Goal: Task Accomplishment & Management: Complete application form

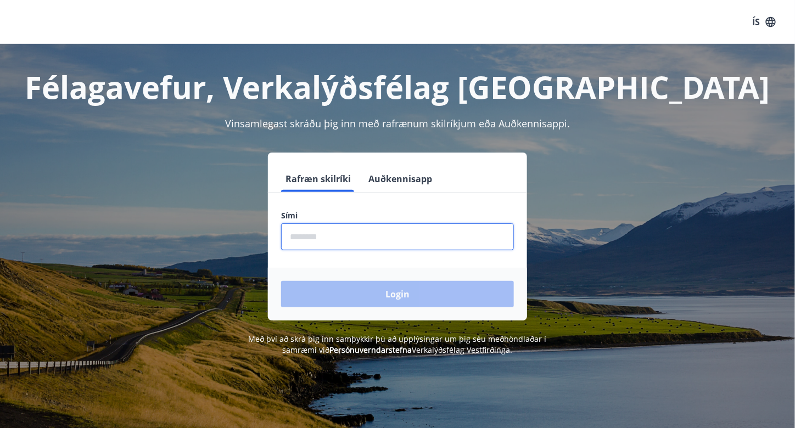
click at [380, 233] on input "phone" at bounding box center [397, 236] width 233 height 27
type input "********"
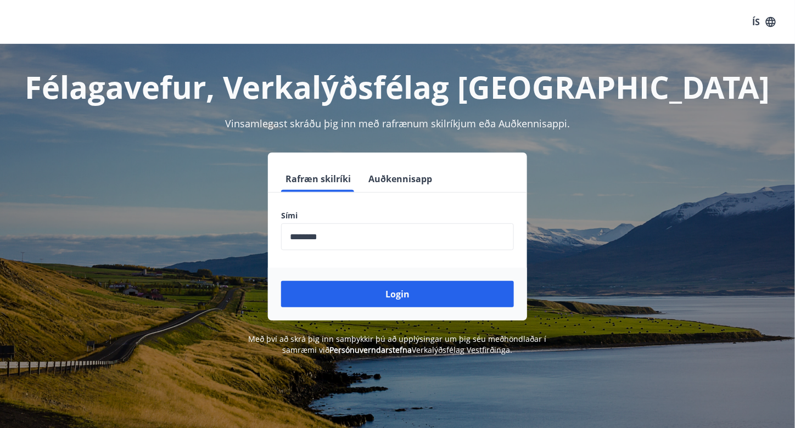
click at [111, 30] on div "ÍS" at bounding box center [397, 22] width 795 height 44
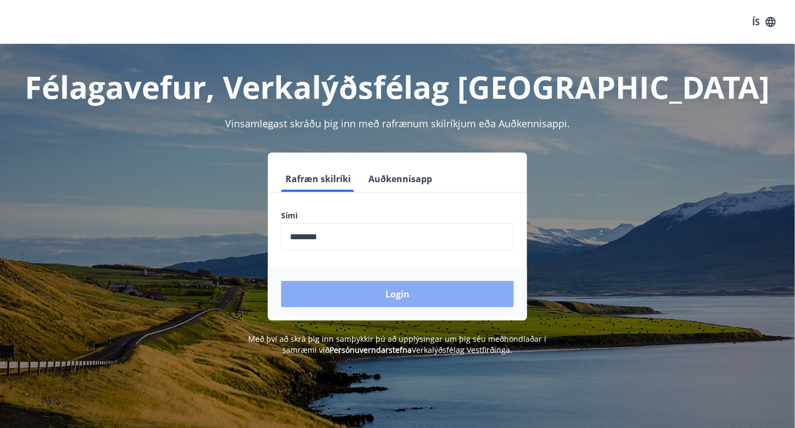
click at [438, 293] on button "Login" at bounding box center [397, 294] width 233 height 26
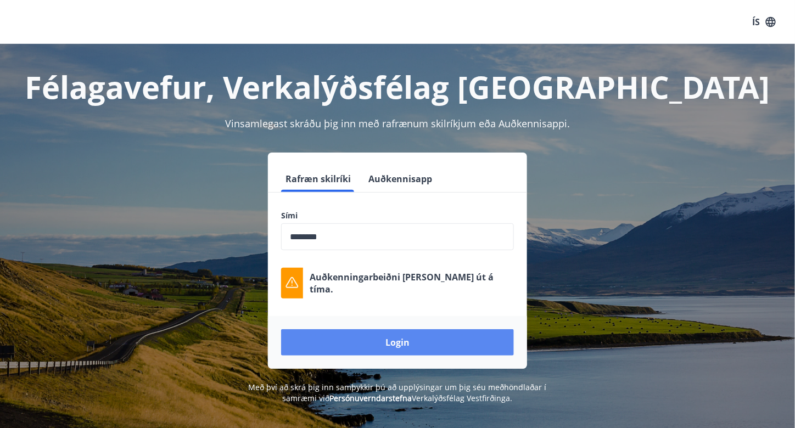
click at [407, 352] on button "Login" at bounding box center [397, 342] width 233 height 26
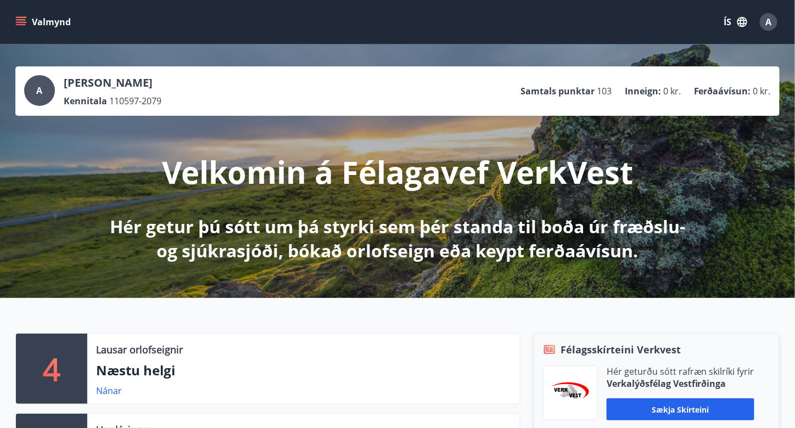
click at [20, 24] on icon "menu" at bounding box center [20, 21] width 11 height 11
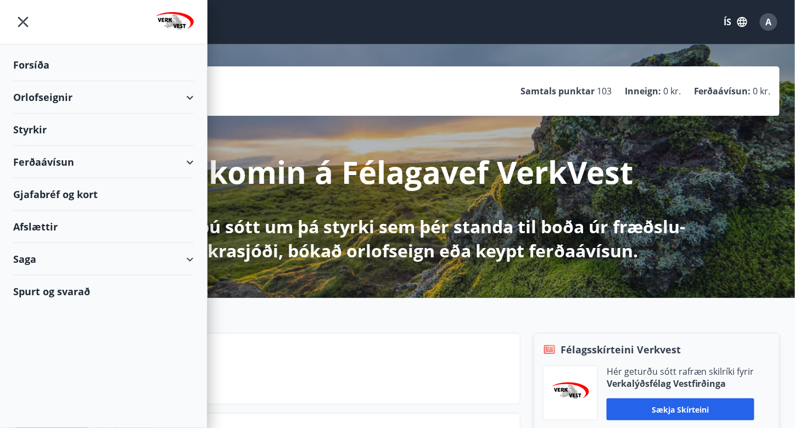
click at [186, 95] on div "Orlofseignir" at bounding box center [103, 97] width 181 height 32
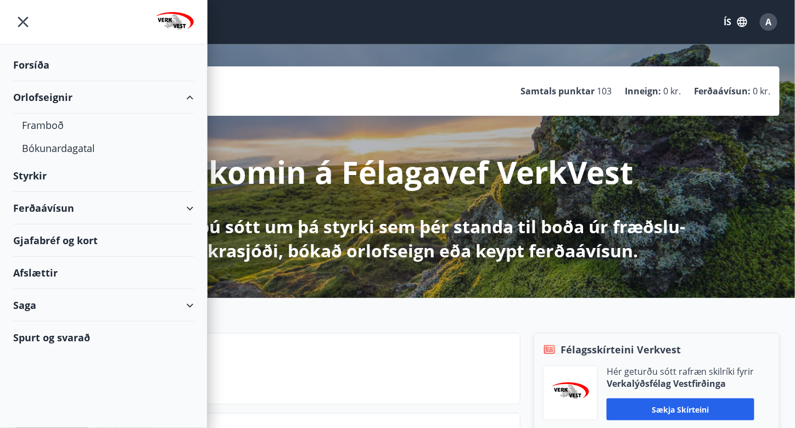
click at [186, 95] on div "Orlofseignir" at bounding box center [103, 97] width 181 height 32
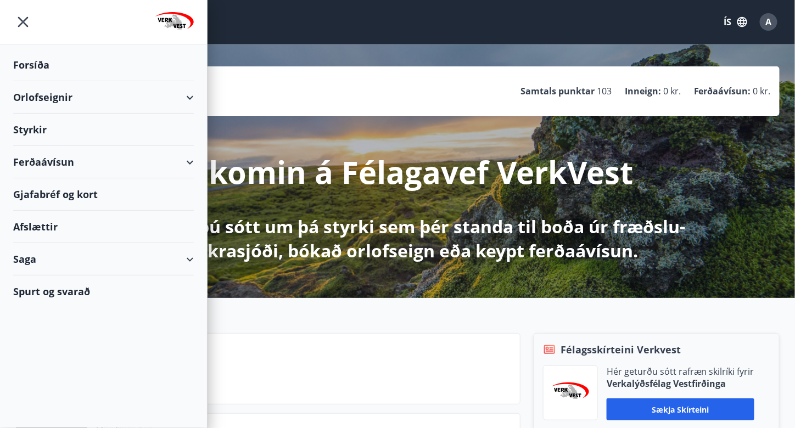
click at [186, 95] on div "Orlofseignir" at bounding box center [103, 97] width 181 height 32
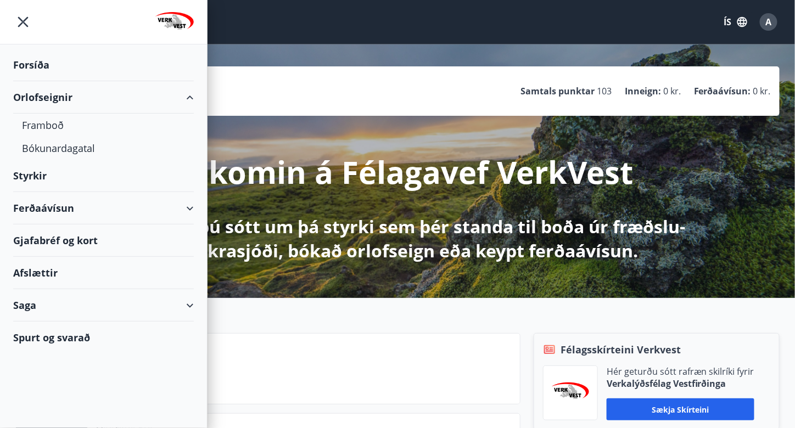
click at [186, 95] on div "Orlofseignir" at bounding box center [103, 97] width 181 height 32
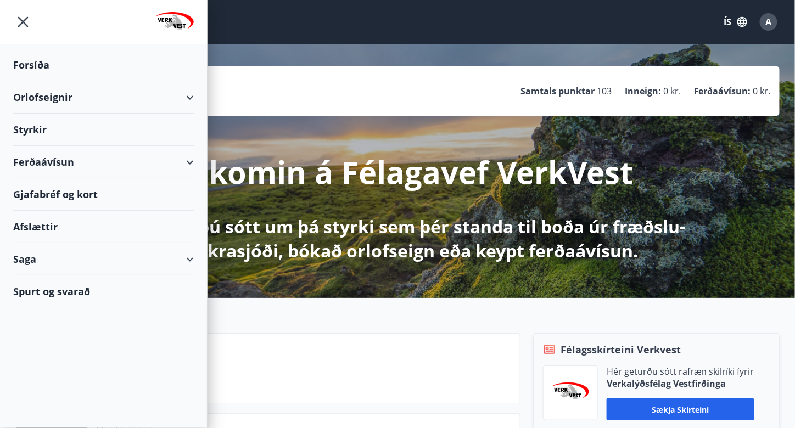
click at [186, 95] on div "Orlofseignir" at bounding box center [103, 97] width 181 height 32
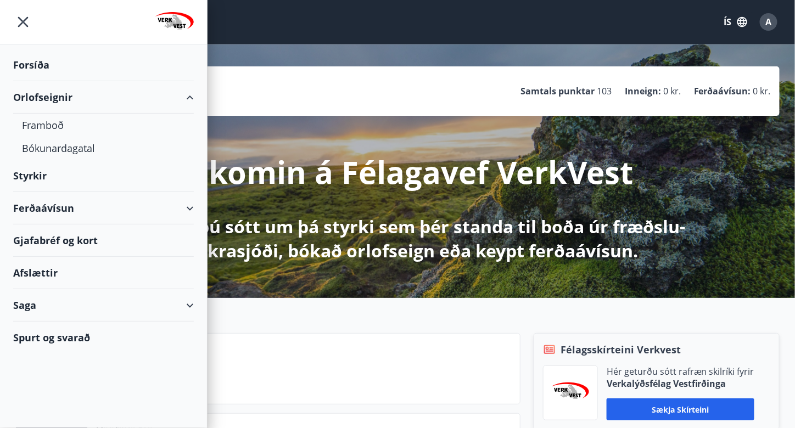
click at [186, 95] on div "Orlofseignir" at bounding box center [103, 97] width 181 height 32
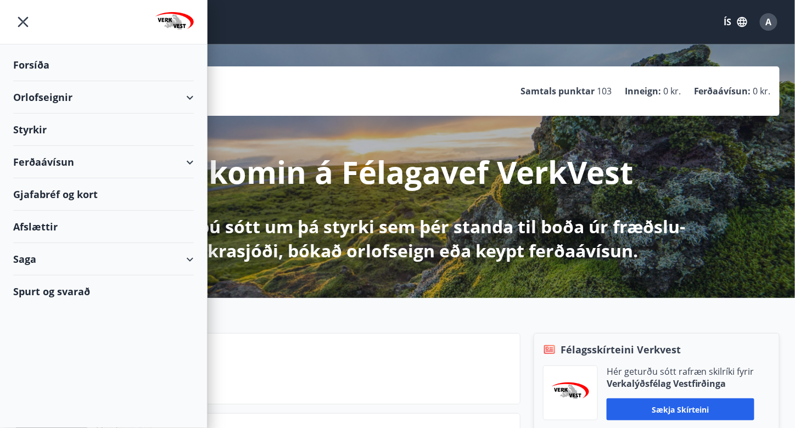
click at [186, 95] on div "Orlofseignir" at bounding box center [103, 97] width 181 height 32
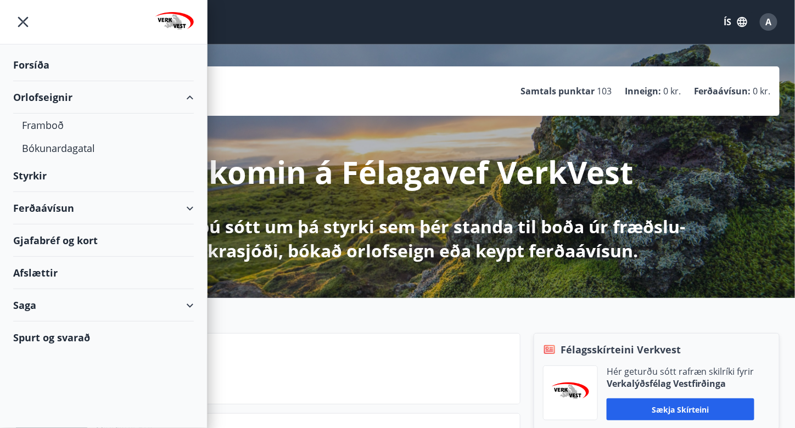
click at [188, 96] on div "Orlofseignir" at bounding box center [103, 97] width 181 height 32
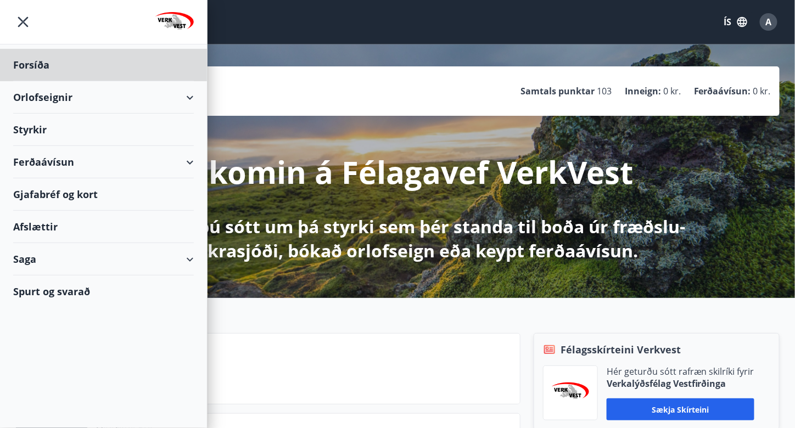
click at [38, 81] on div "Styrkir" at bounding box center [103, 65] width 181 height 32
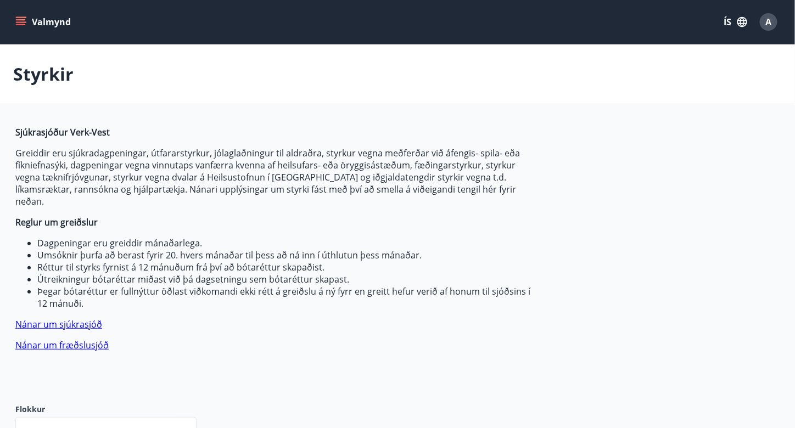
type input "***"
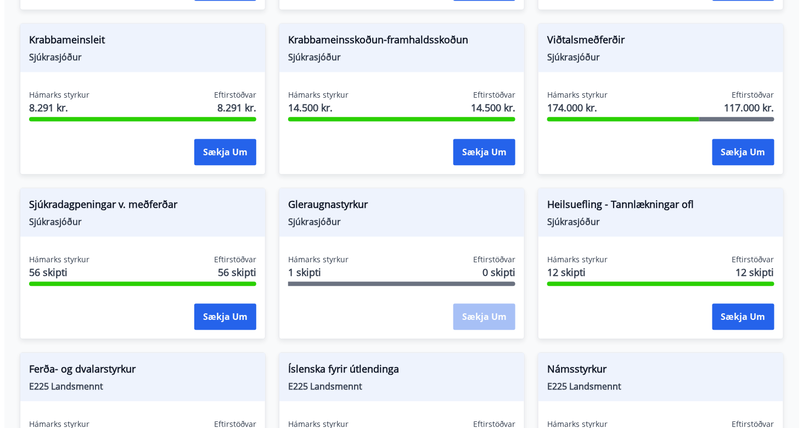
scroll to position [767, 0]
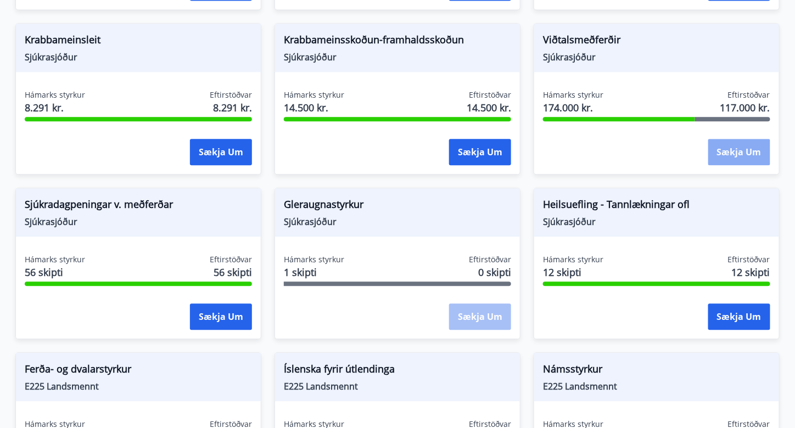
click at [732, 139] on button "Sækja um" at bounding box center [739, 152] width 62 height 26
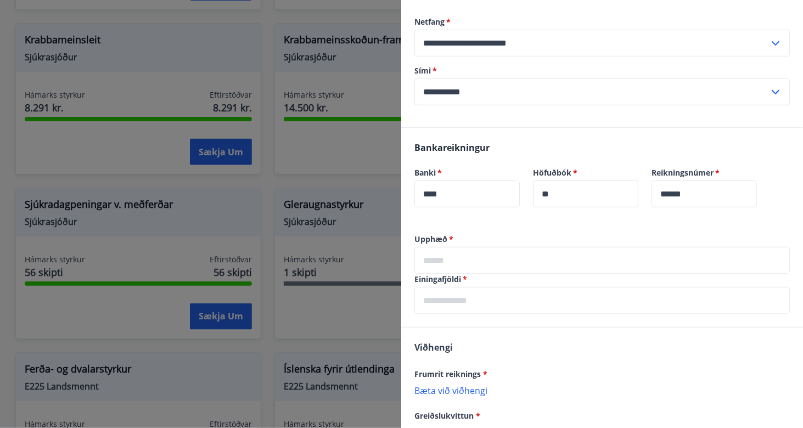
scroll to position [254, 0]
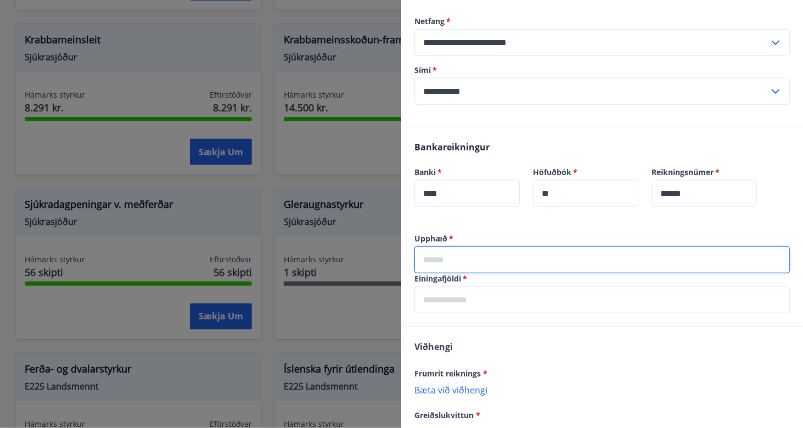
click at [505, 263] on input "text" at bounding box center [602, 259] width 376 height 27
type input "*****"
click at [496, 302] on input "text" at bounding box center [602, 300] width 376 height 27
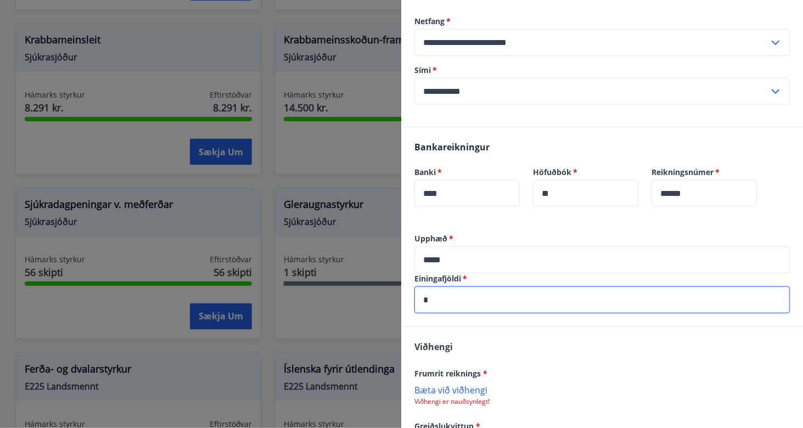
type input "*"
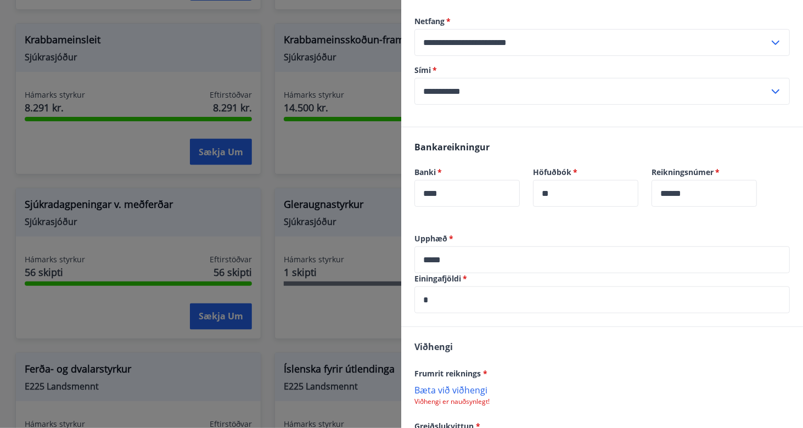
click at [501, 358] on div "[PERSON_NAME] reiknings * [PERSON_NAME] við viðhengi Viðhengi er nauðsynlegt! G…" at bounding box center [602, 420] width 402 height 187
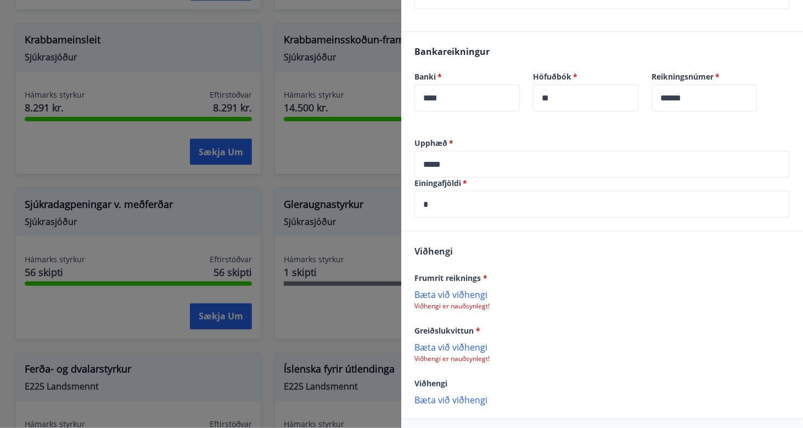
scroll to position [352, 0]
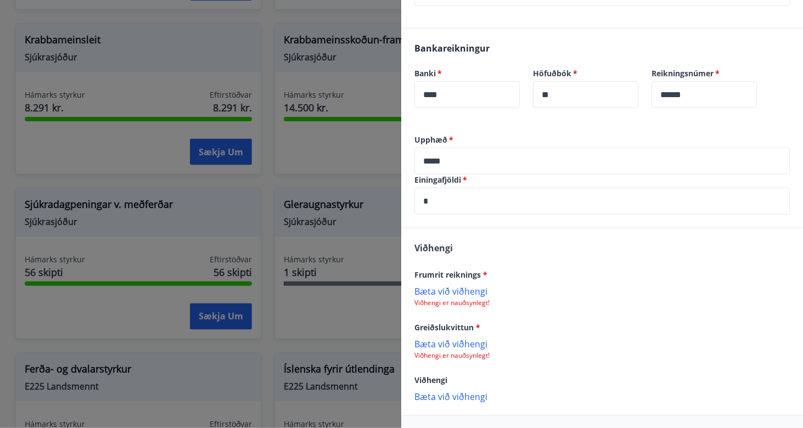
click at [466, 293] on p "Bæta við viðhengi" at bounding box center [602, 290] width 376 height 11
click at [468, 291] on p "Bæta við viðhengi" at bounding box center [602, 290] width 376 height 11
click at [458, 339] on p "Bæta við viðhengi" at bounding box center [602, 344] width 376 height 11
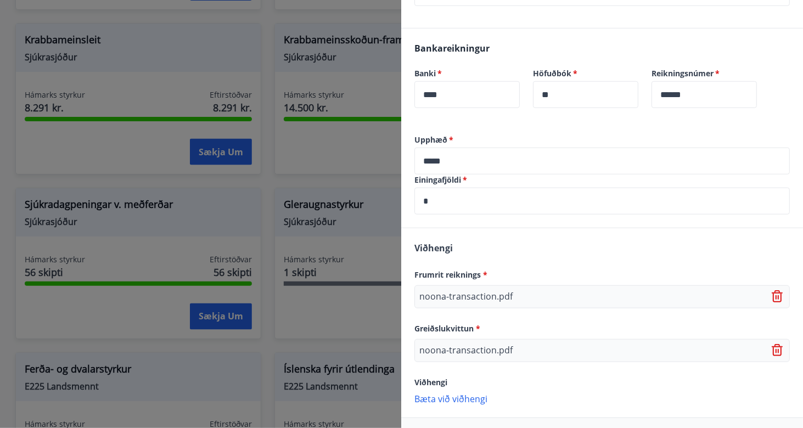
scroll to position [394, 0]
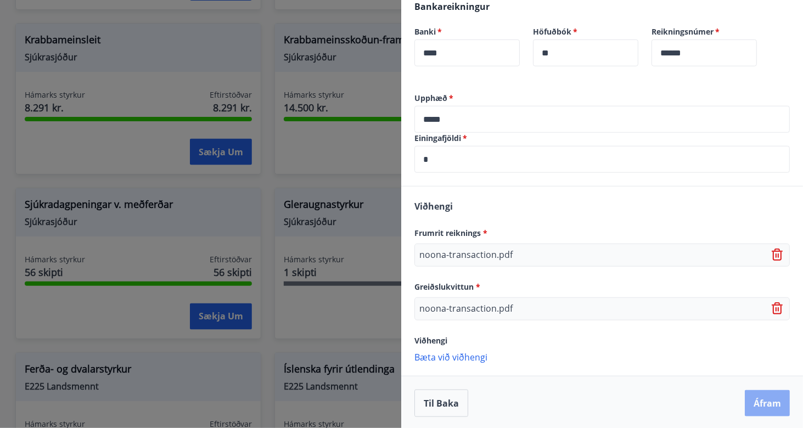
click at [747, 405] on button "Áfram" at bounding box center [767, 403] width 45 height 26
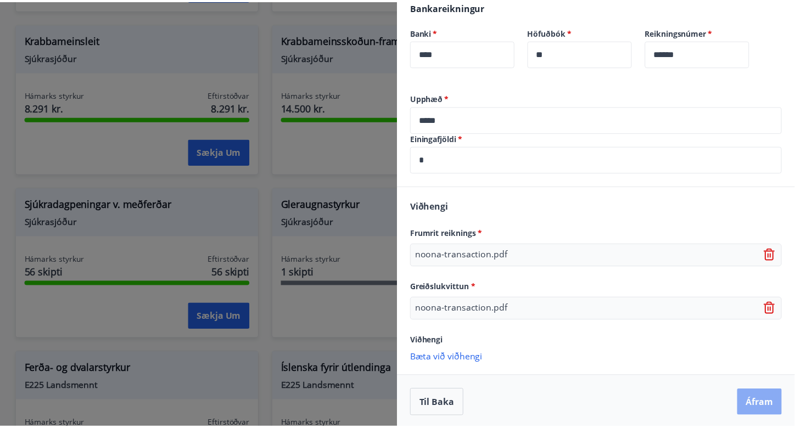
scroll to position [0, 0]
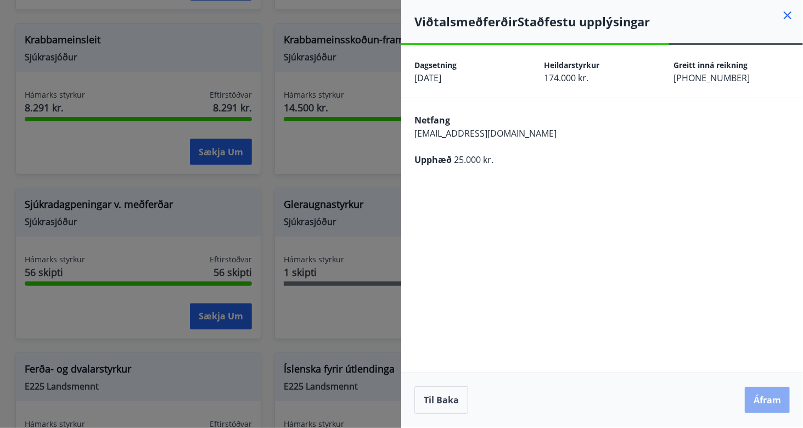
click at [769, 393] on button "Áfram" at bounding box center [767, 400] width 45 height 26
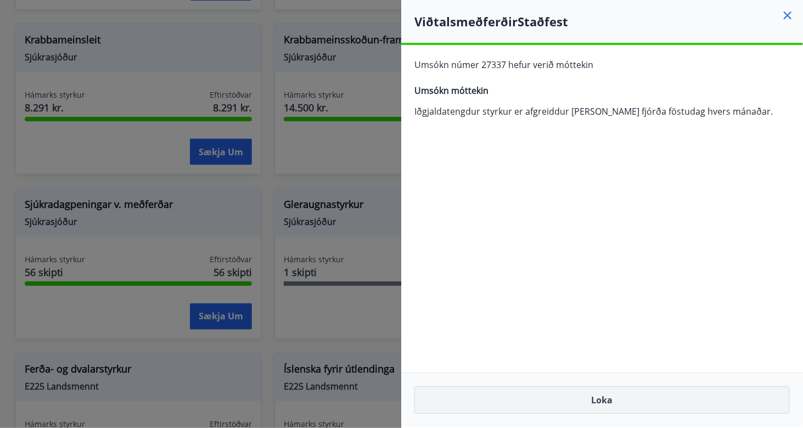
click at [586, 402] on button "Loka" at bounding box center [602, 399] width 376 height 27
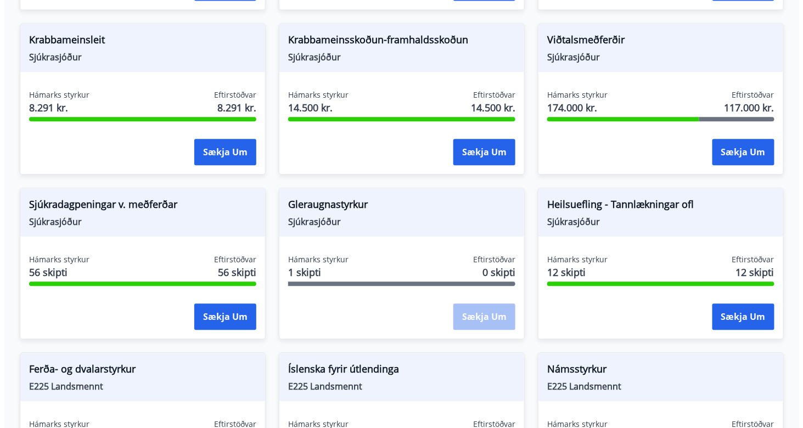
scroll to position [717, 0]
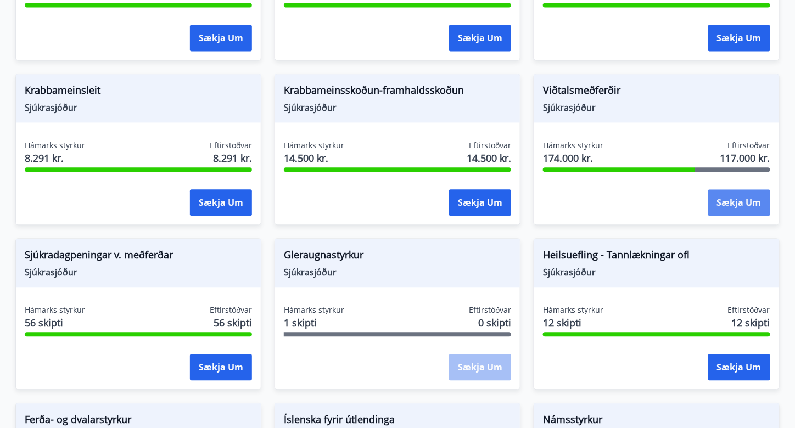
click at [740, 189] on button "Sækja um" at bounding box center [739, 202] width 62 height 26
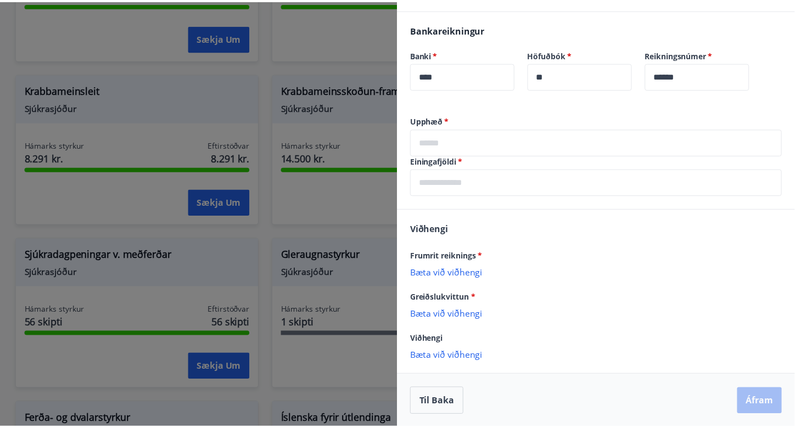
scroll to position [0, 0]
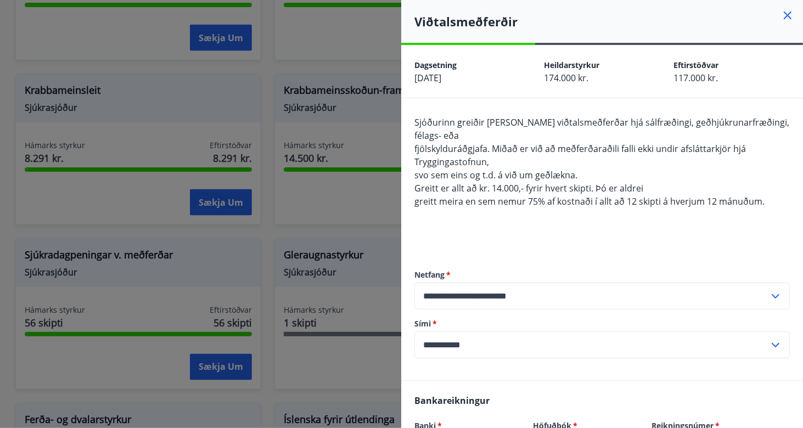
click at [781, 17] on icon at bounding box center [787, 15] width 13 height 13
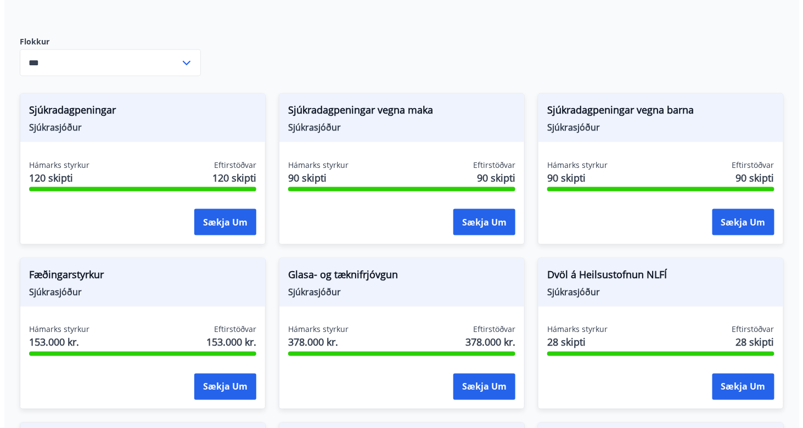
scroll to position [368, 0]
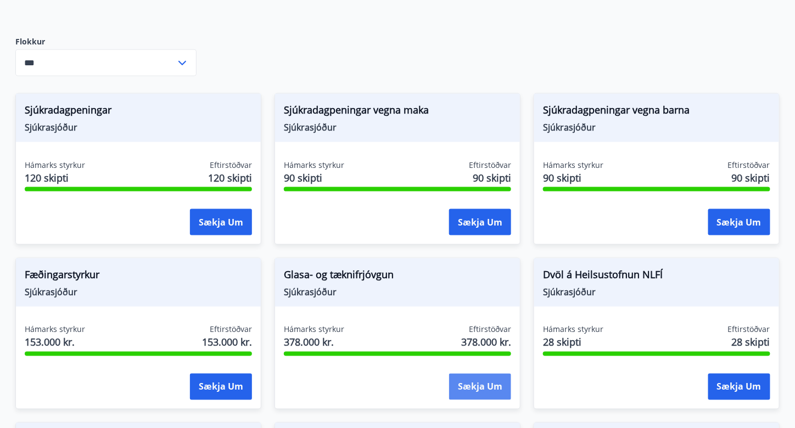
click at [479, 374] on button "Sækja um" at bounding box center [480, 387] width 62 height 26
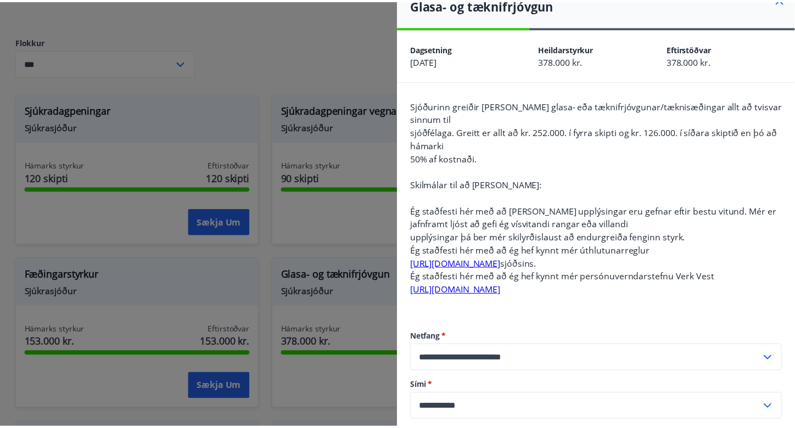
scroll to position [0, 0]
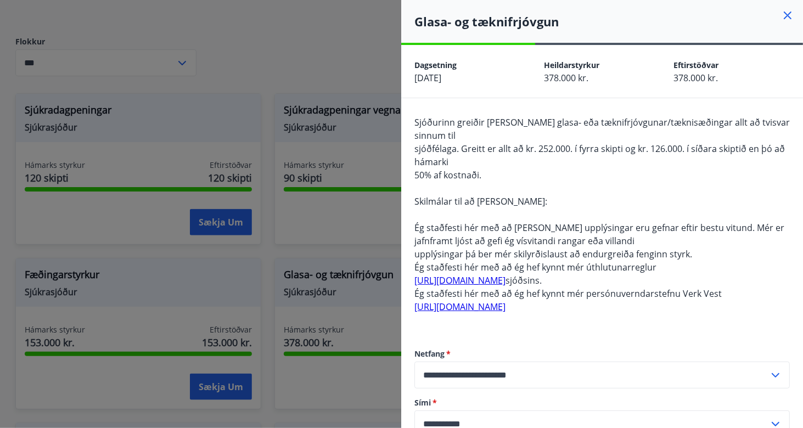
click at [781, 12] on icon at bounding box center [787, 15] width 13 height 13
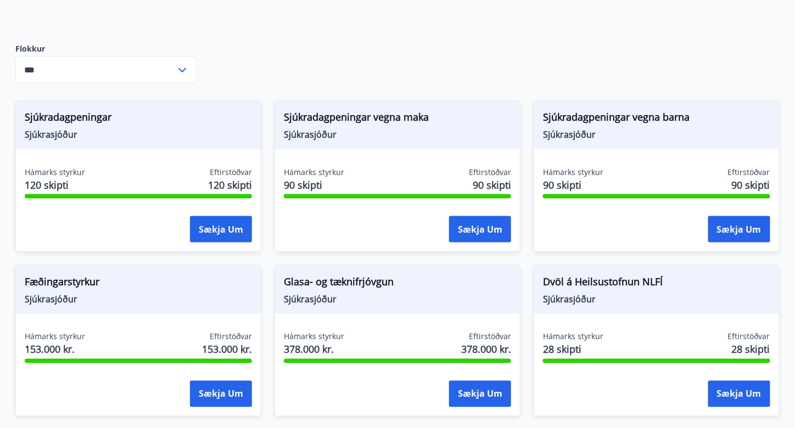
scroll to position [360, 0]
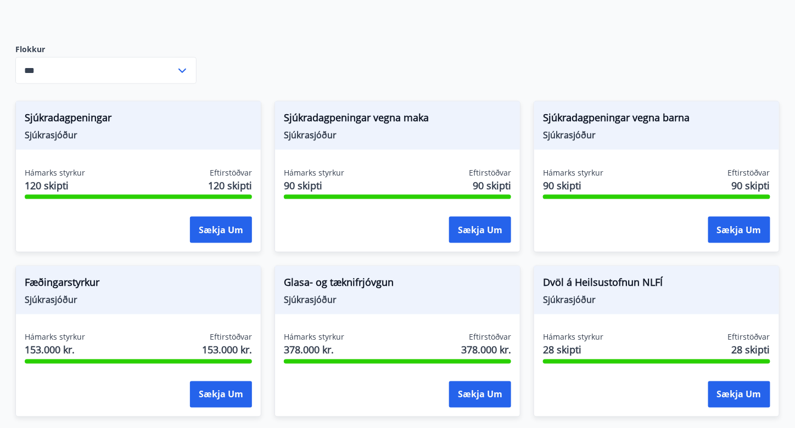
click at [321, 276] on span "Glasa- og tæknifrjóvgun" at bounding box center [397, 284] width 227 height 19
click at [326, 275] on span "Glasa- og tæknifrjóvgun" at bounding box center [397, 284] width 227 height 19
click at [478, 386] on button "Sækja um" at bounding box center [480, 395] width 62 height 26
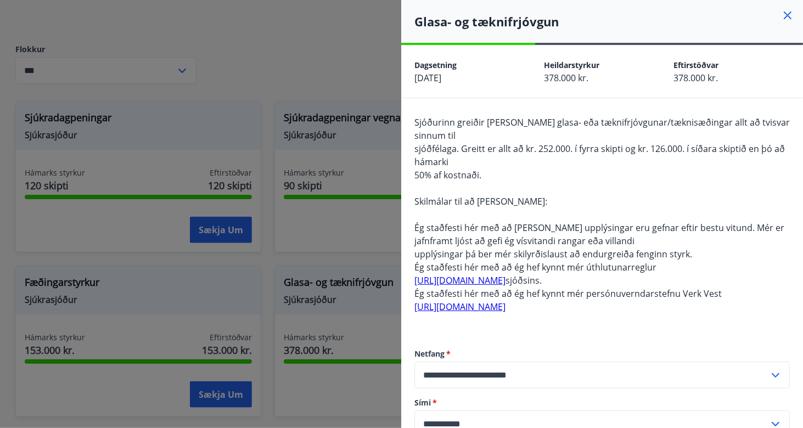
click at [128, 206] on div at bounding box center [401, 214] width 803 height 428
